Goal: Information Seeking & Learning: Check status

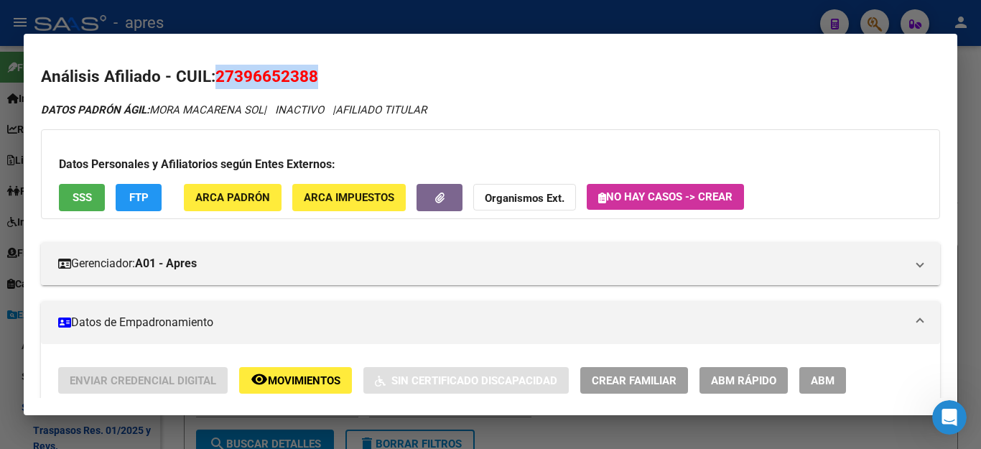
click at [773, 26] on div at bounding box center [490, 224] width 981 height 449
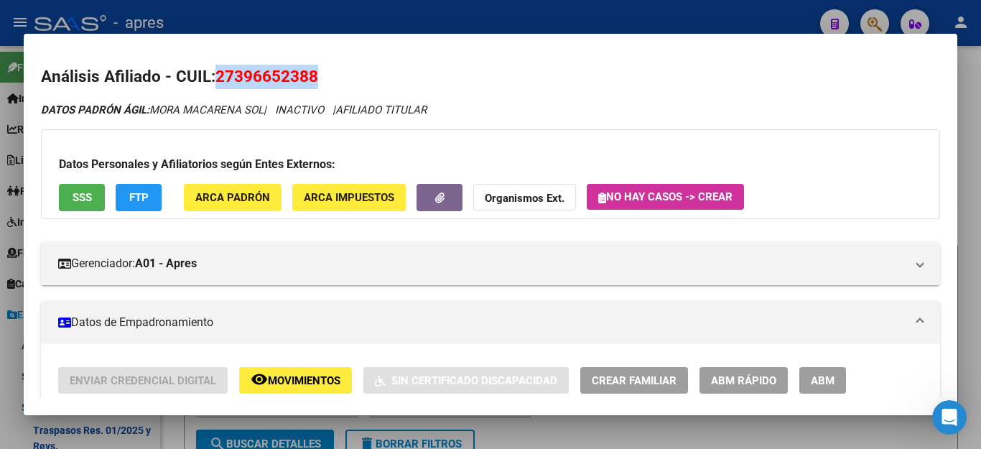
click at [773, 17] on div at bounding box center [490, 224] width 981 height 449
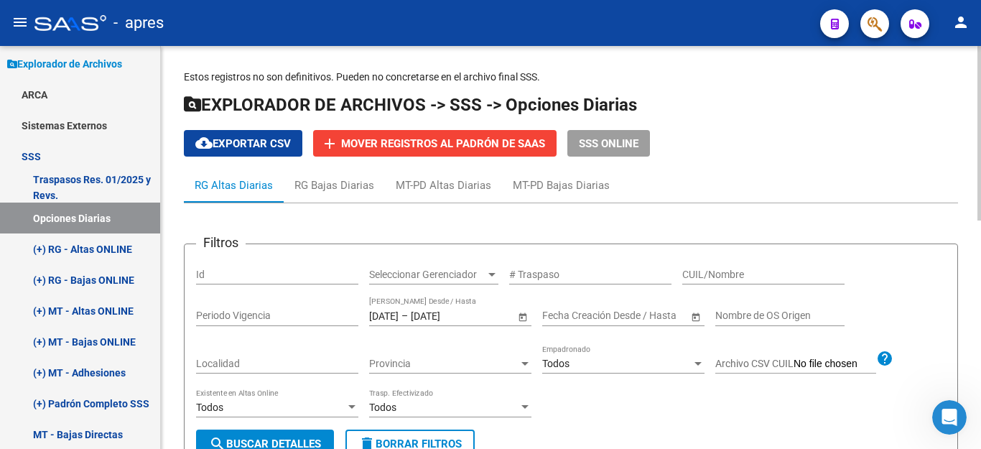
scroll to position [5033, 0]
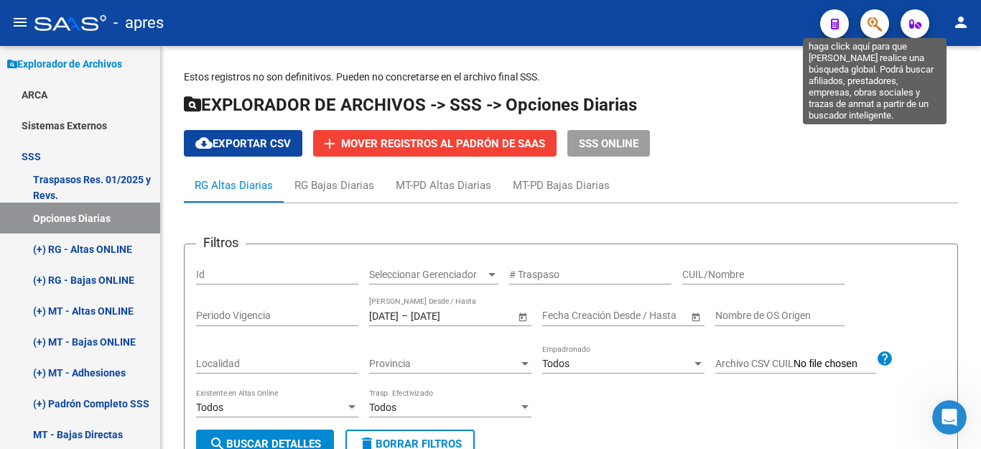
click at [881, 27] on icon "button" at bounding box center [874, 24] width 14 height 17
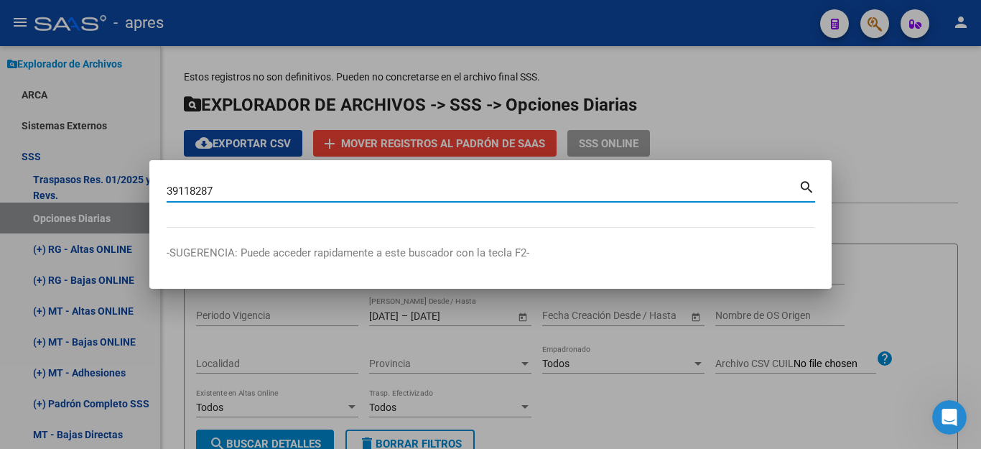
type input "39118287"
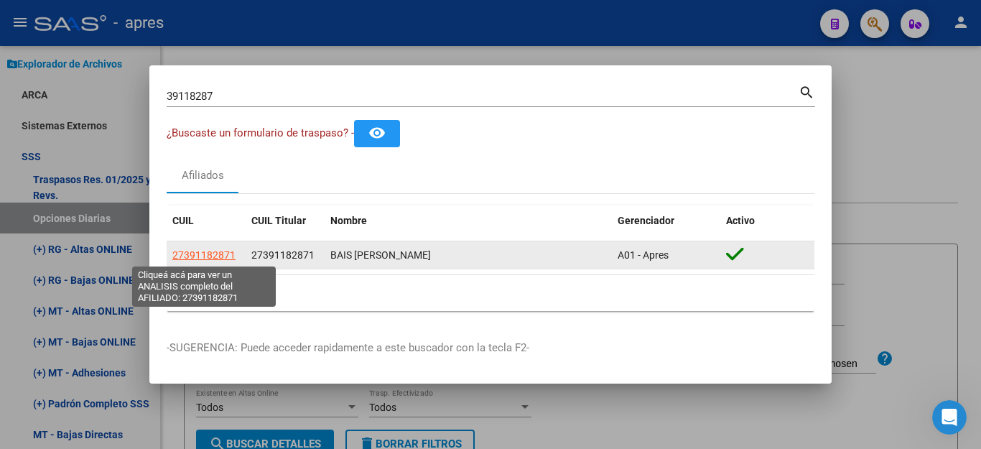
click at [195, 255] on span "27391182871" at bounding box center [203, 254] width 63 height 11
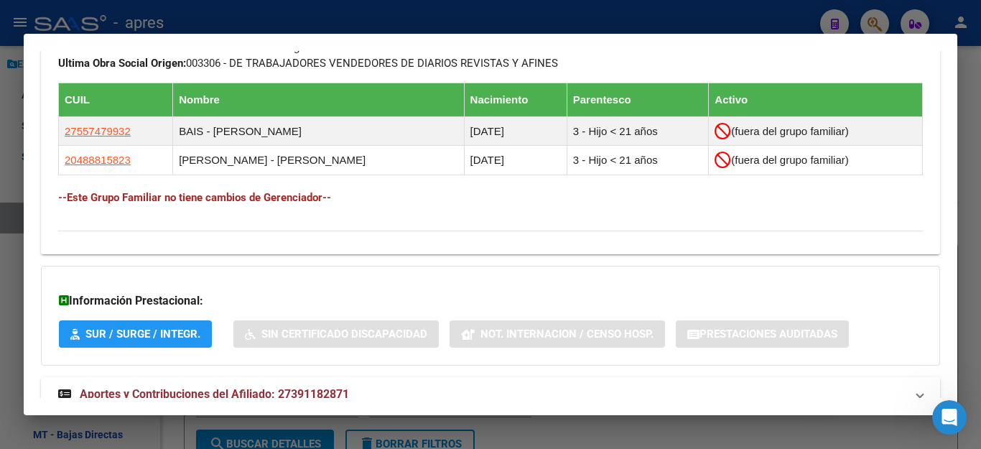
scroll to position [790, 0]
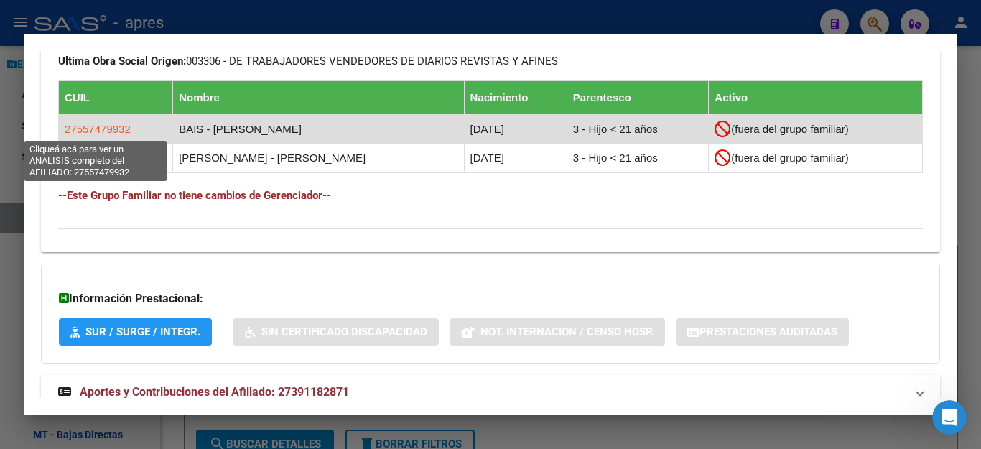
click at [101, 128] on span "27557479932" at bounding box center [98, 129] width 66 height 12
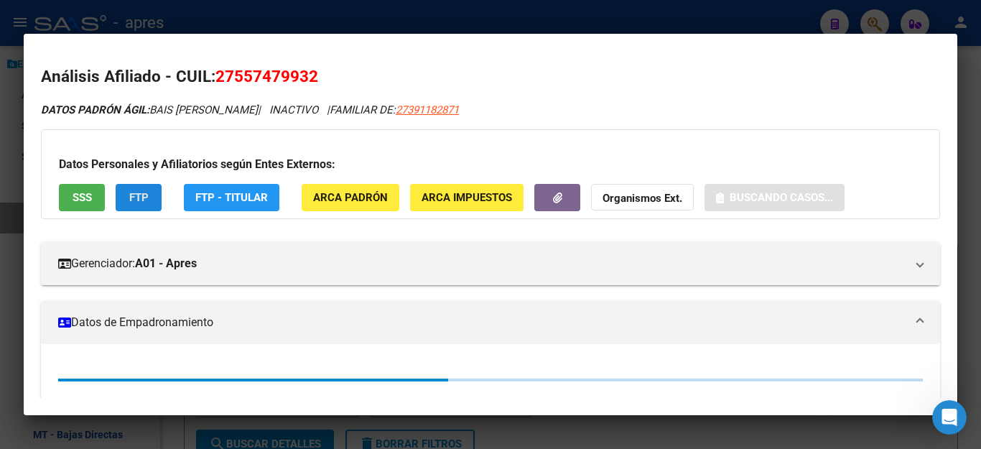
click at [134, 198] on span "FTP" at bounding box center [138, 198] width 19 height 13
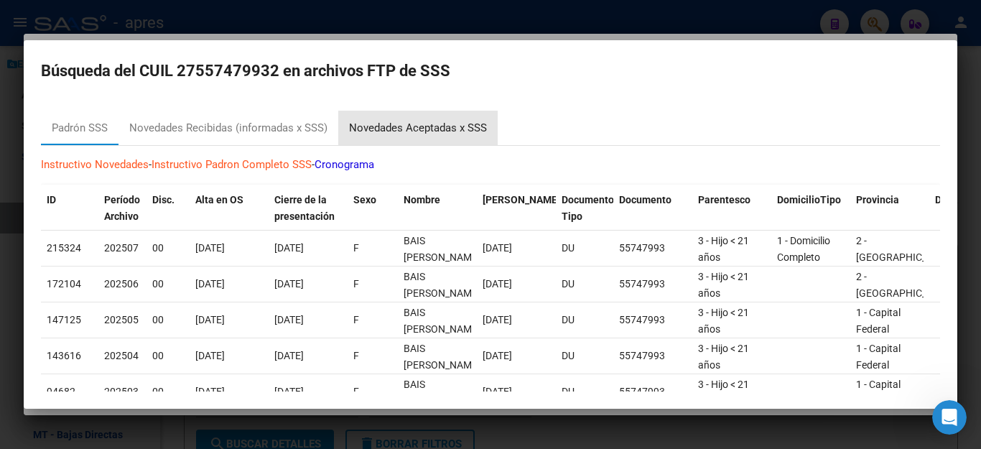
click at [381, 120] on div "Novedades Aceptadas x SSS" at bounding box center [418, 128] width 138 height 17
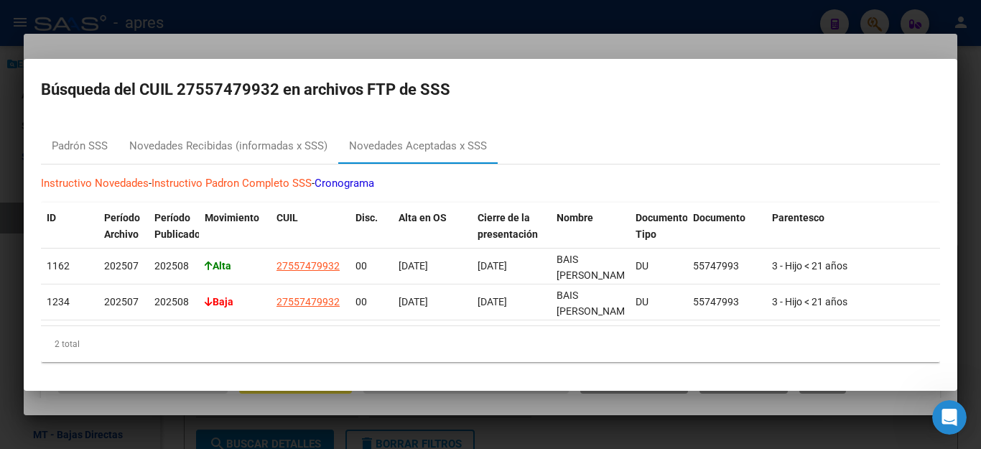
click at [542, 424] on div at bounding box center [490, 224] width 981 height 449
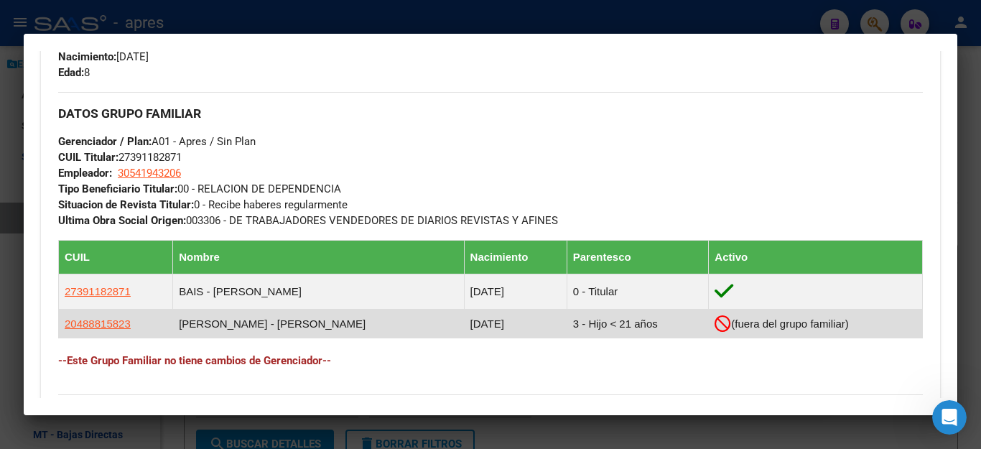
scroll to position [861, 0]
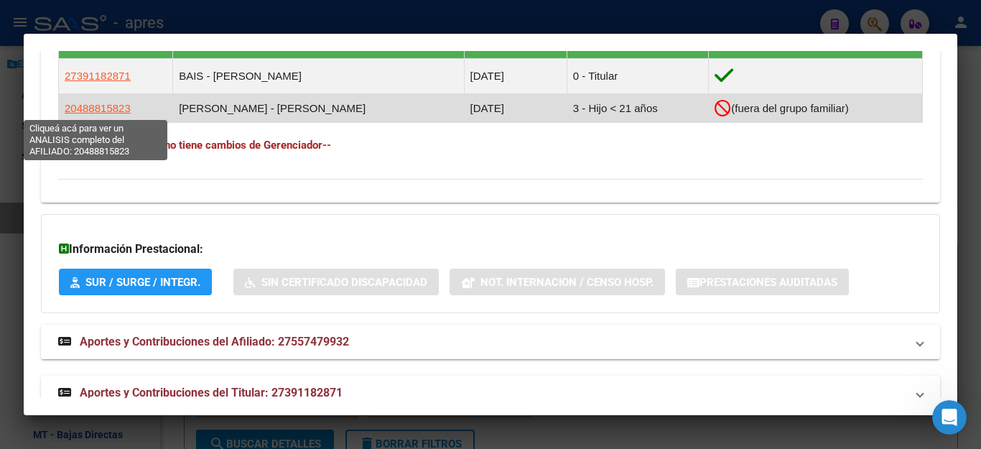
click at [101, 112] on span "20488815823" at bounding box center [98, 108] width 66 height 12
type textarea "20488815823"
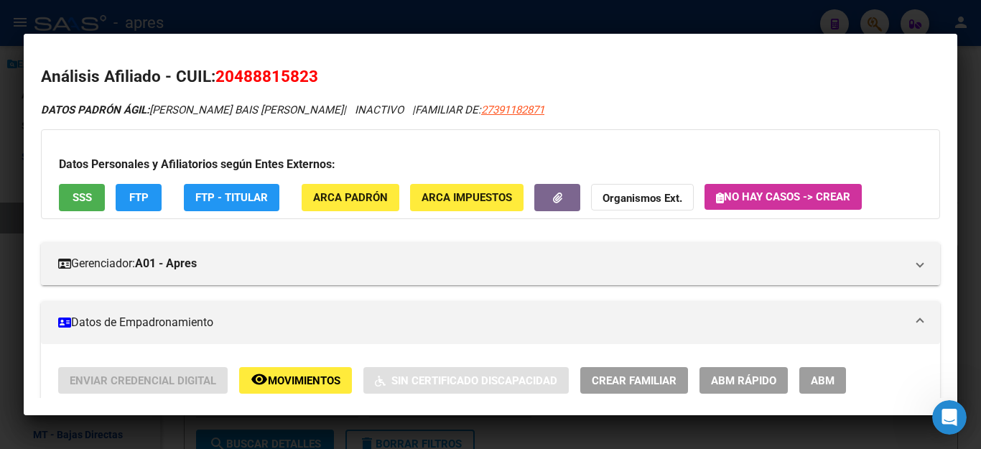
click at [132, 193] on span "FTP" at bounding box center [138, 198] width 19 height 13
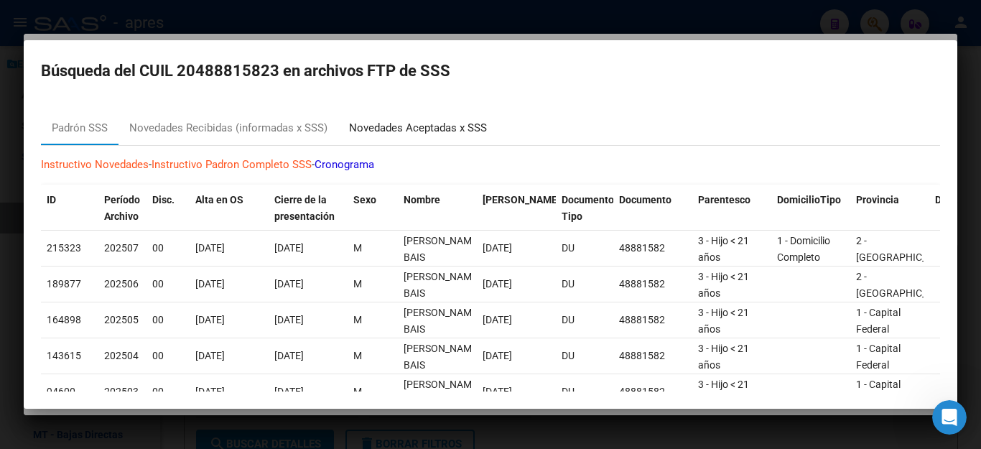
click at [424, 128] on div "Novedades Aceptadas x SSS" at bounding box center [418, 128] width 138 height 17
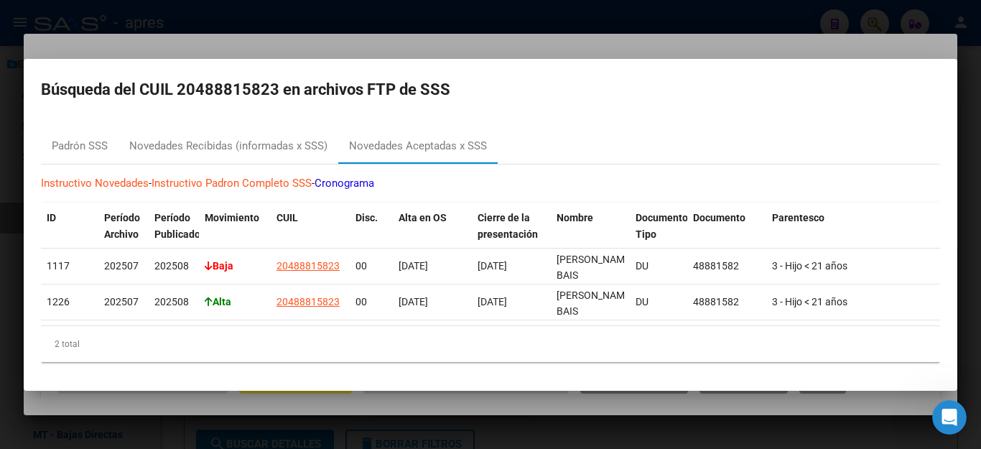
click at [726, 24] on div at bounding box center [490, 224] width 981 height 449
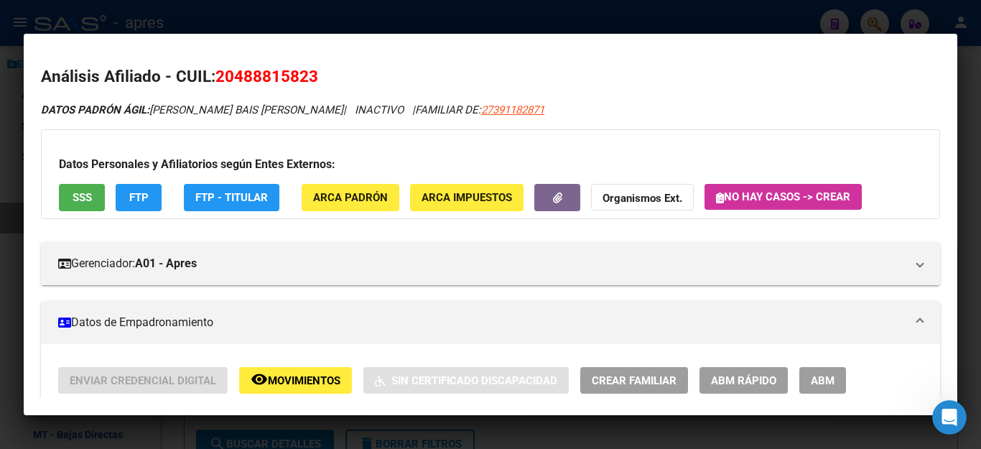
click at [741, 17] on div at bounding box center [490, 224] width 981 height 449
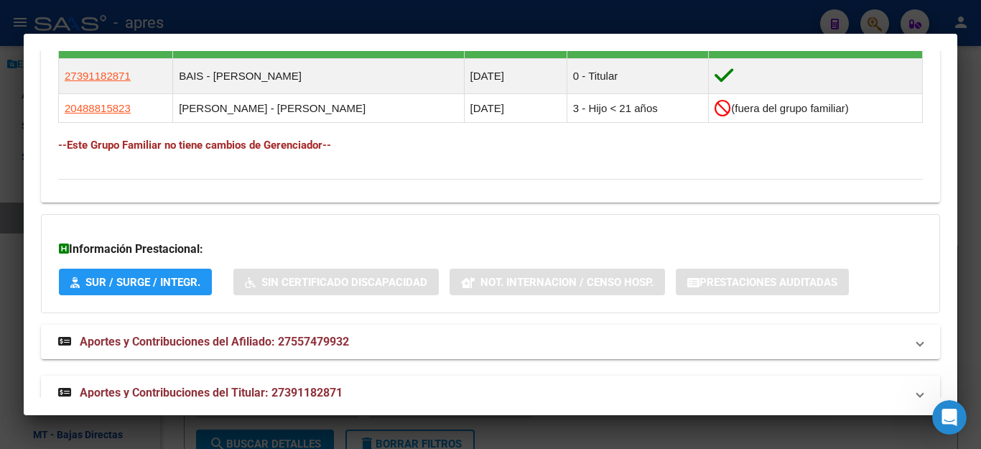
click at [741, 17] on div at bounding box center [490, 224] width 981 height 449
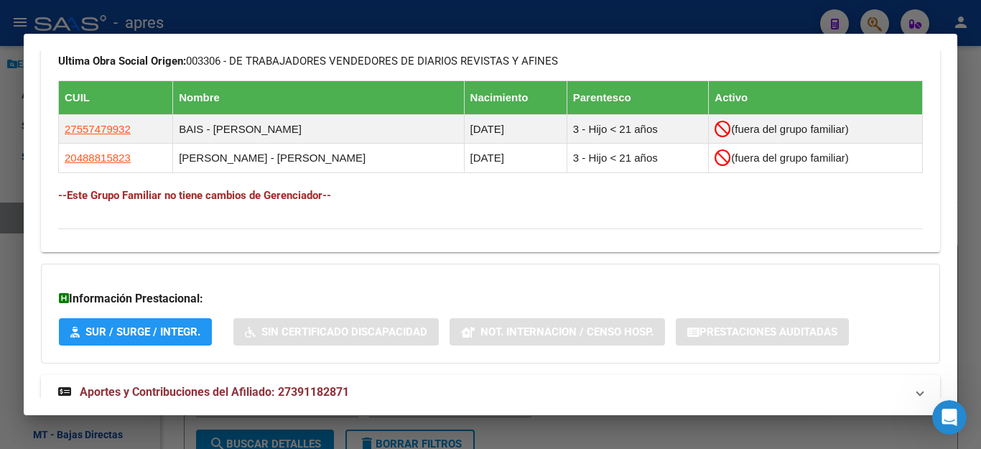
click at [680, 27] on div at bounding box center [490, 224] width 981 height 449
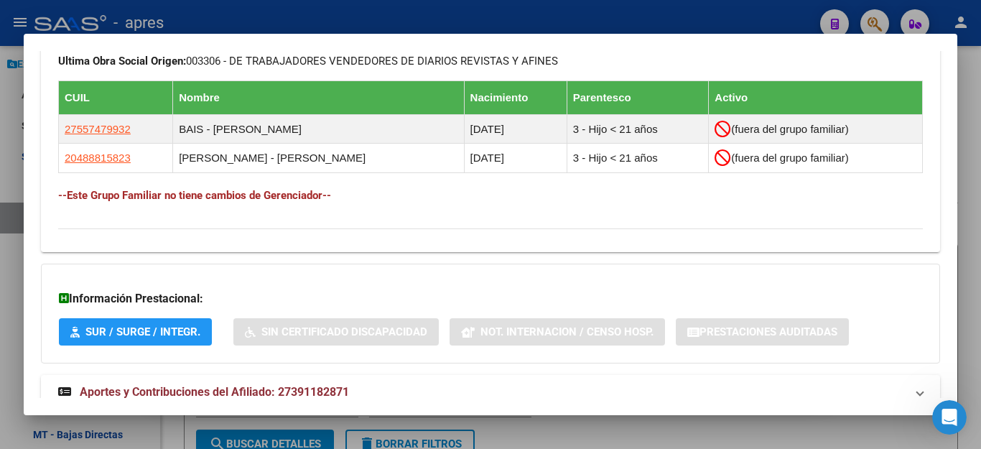
click at [680, 27] on div at bounding box center [490, 224] width 981 height 449
